Goal: Transaction & Acquisition: Purchase product/service

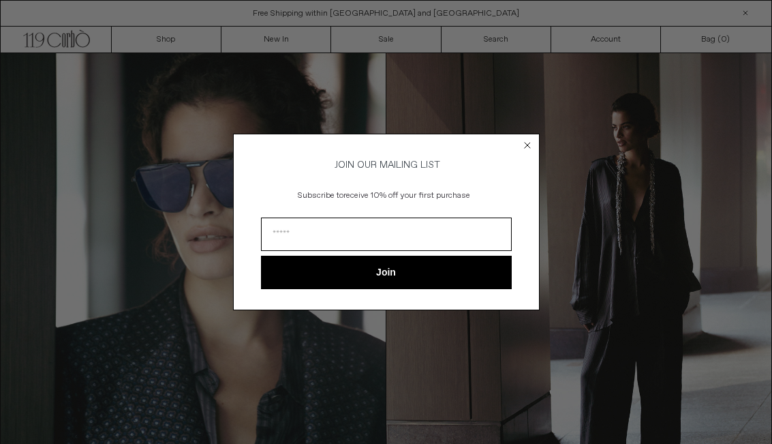
click at [523, 144] on circle "Close dialog" at bounding box center [527, 145] width 13 height 13
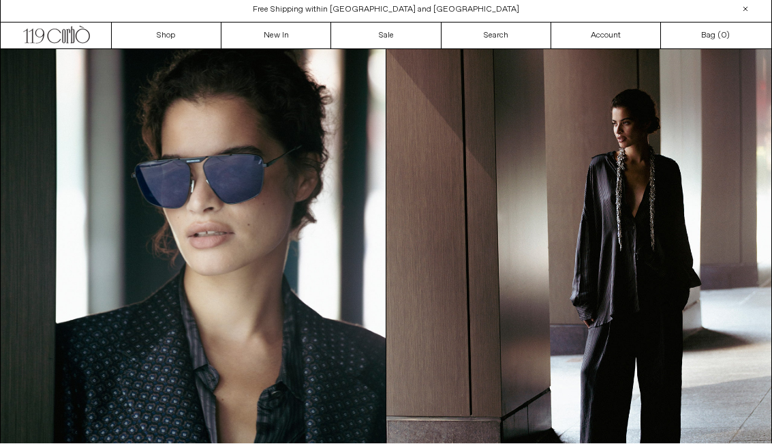
scroll to position [4, 0]
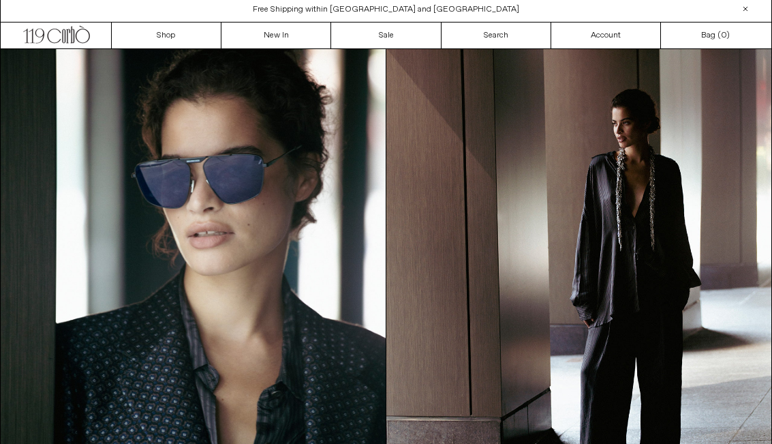
click at [158, 12] on div "Free Shipping within [GEOGRAPHIC_DATA] and [GEOGRAPHIC_DATA]" at bounding box center [386, 9] width 771 height 12
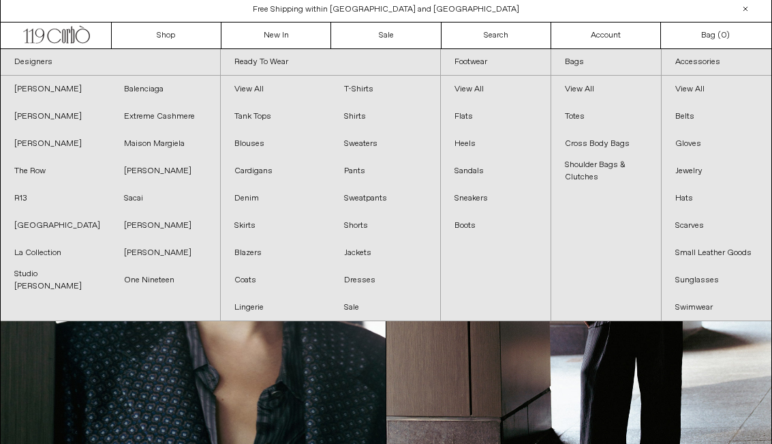
scroll to position [3, 0]
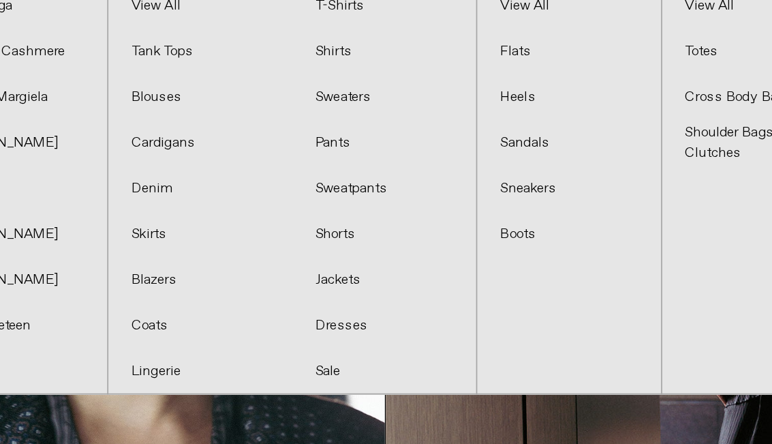
click at [330, 267] on link "Dresses" at bounding box center [385, 280] width 110 height 27
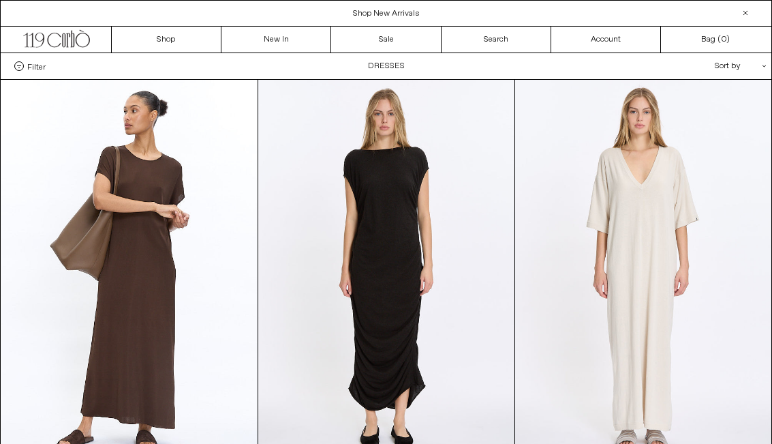
click at [283, 44] on link "New In" at bounding box center [276, 40] width 110 height 26
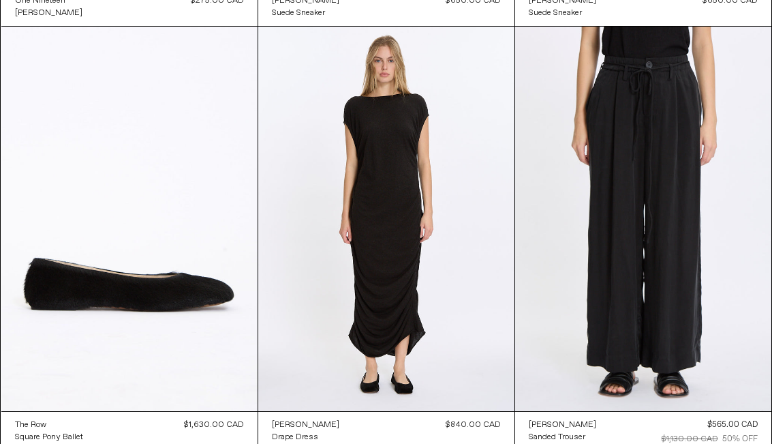
scroll to position [12768, 0]
click at [398, 254] on at bounding box center [386, 219] width 256 height 384
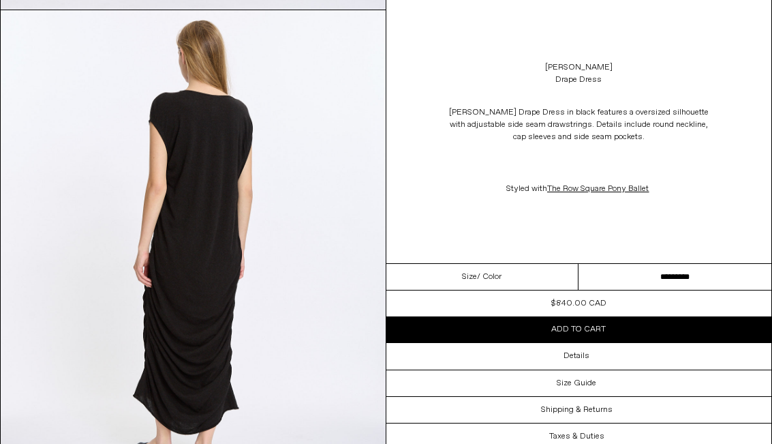
scroll to position [985, 0]
